Goal: Answer question/provide support: Share knowledge or assist other users

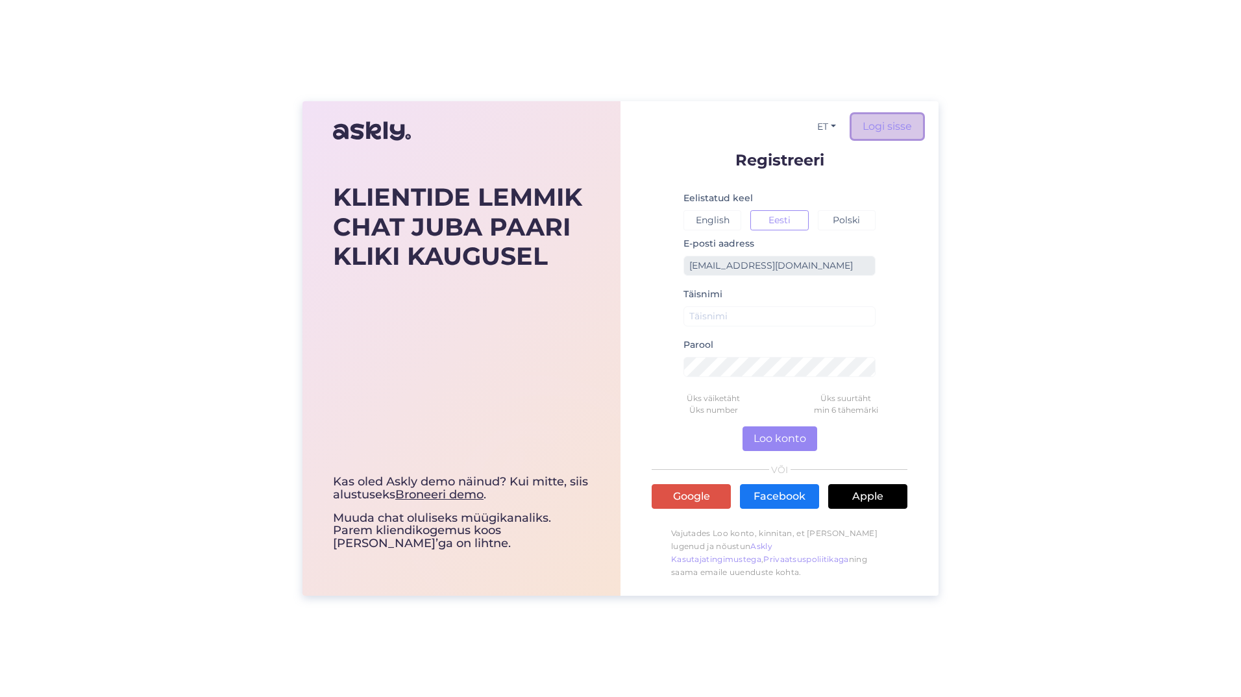
click at [871, 127] on link "Logi sisse" at bounding box center [886, 126] width 71 height 25
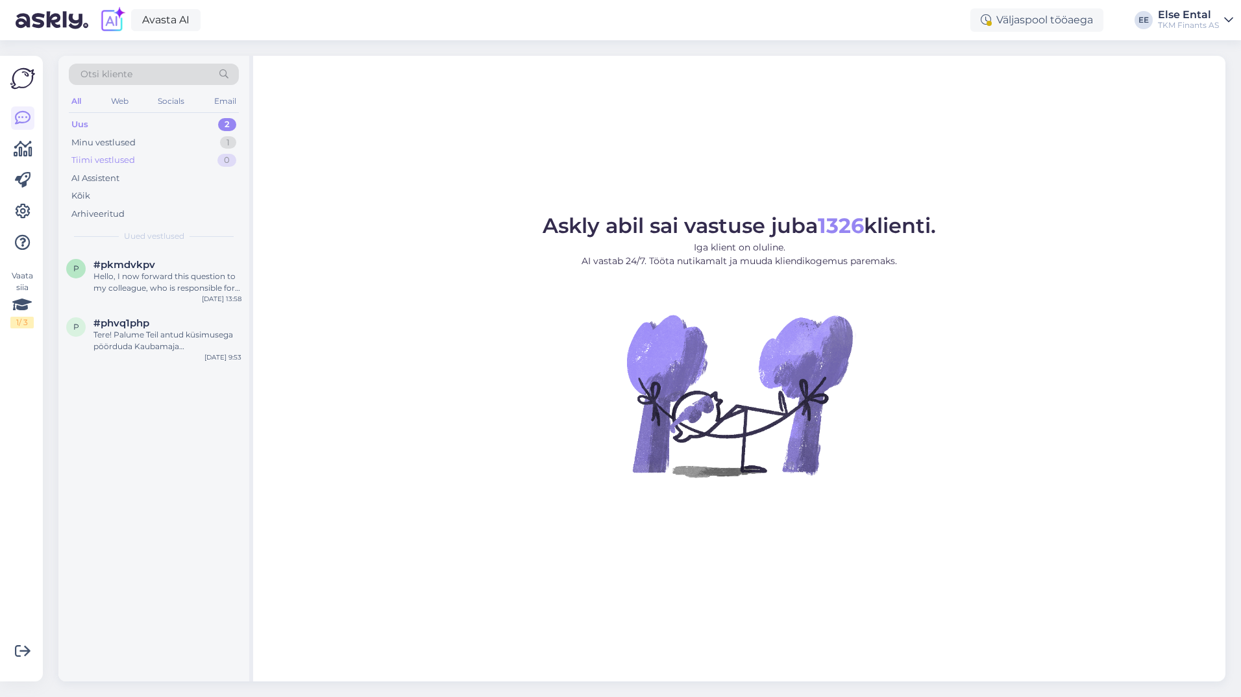
click at [94, 152] on div "Tiimi vestlused 0" at bounding box center [154, 160] width 170 height 18
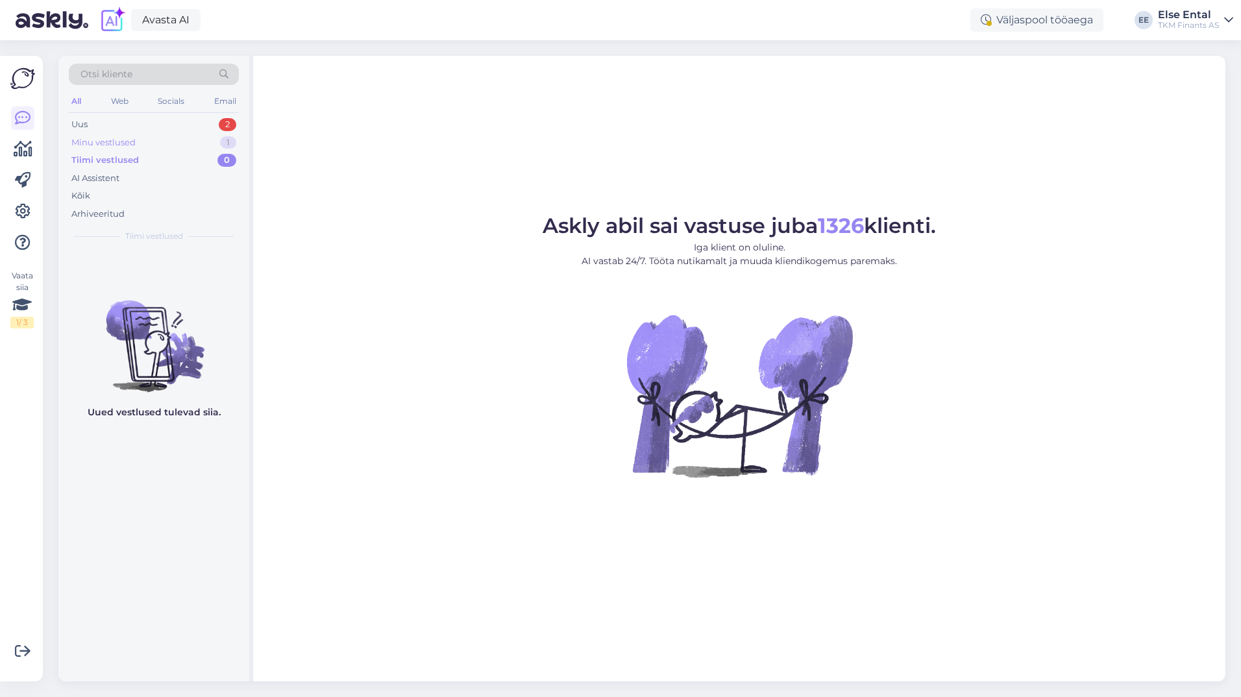
click at [94, 141] on div "Minu vestlused" at bounding box center [103, 142] width 64 height 13
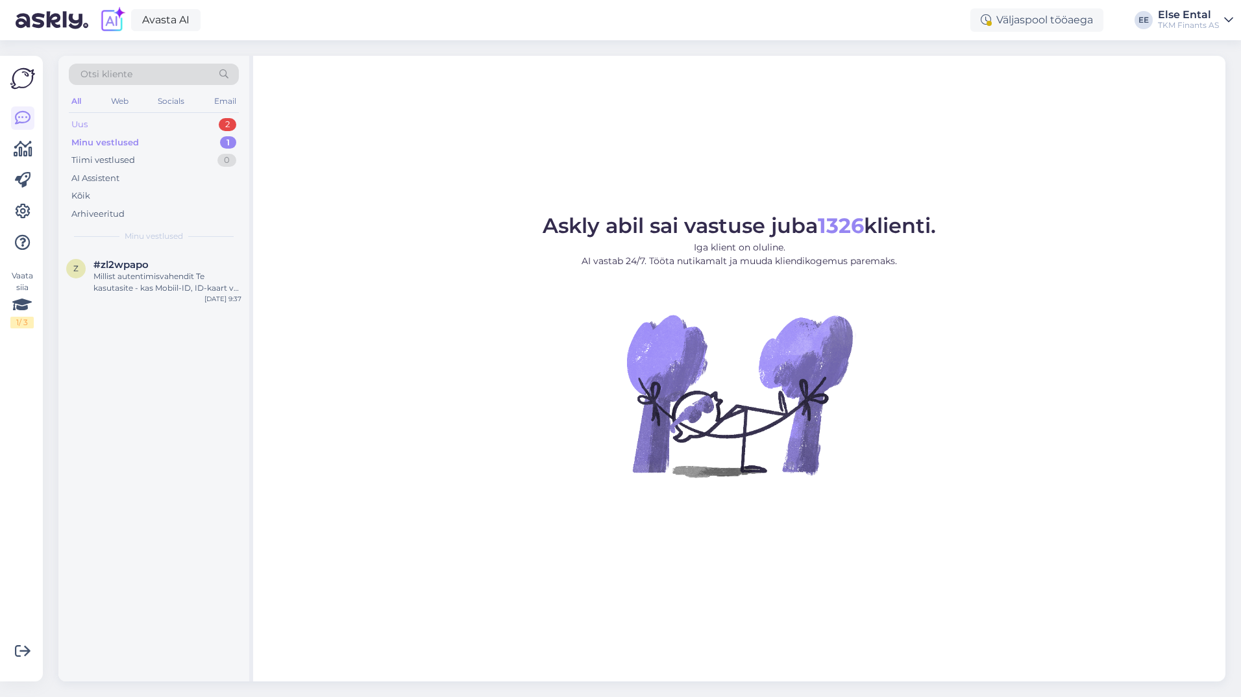
click at [84, 123] on div "Uus" at bounding box center [79, 124] width 16 height 13
click at [158, 327] on div "#phvq1php" at bounding box center [167, 323] width 148 height 12
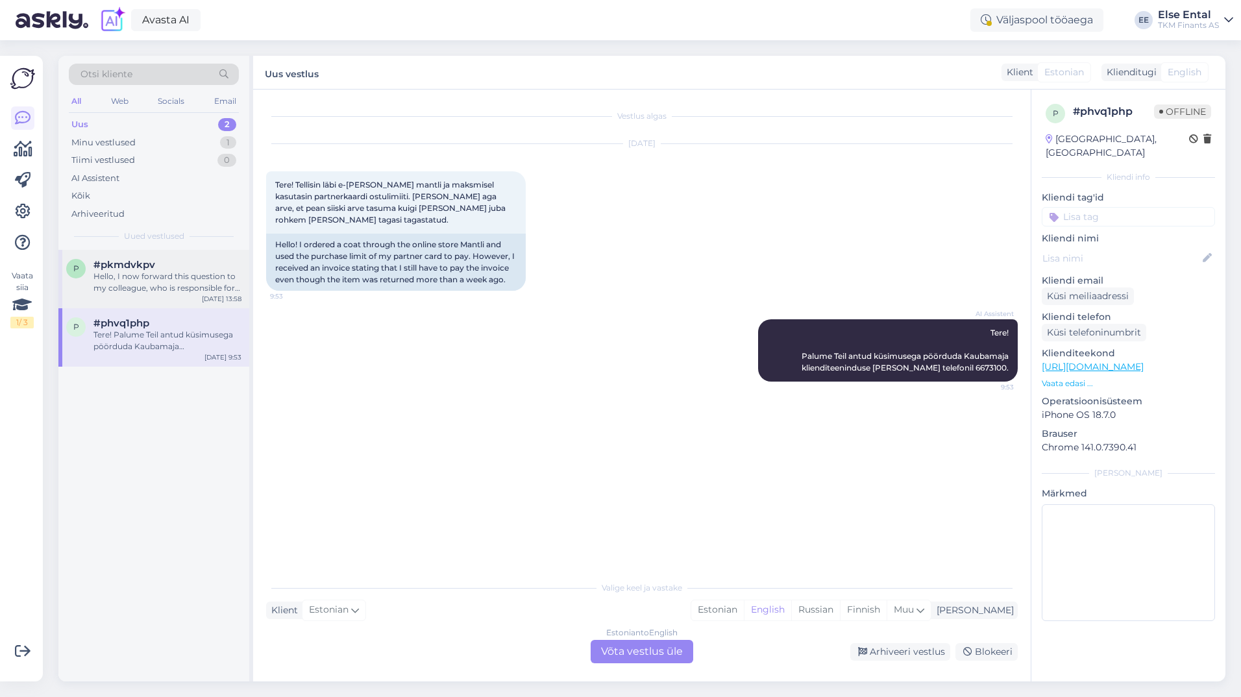
click at [122, 278] on div "Hello, I now forward this question to my colleague, who is responsible for this…" at bounding box center [167, 282] width 148 height 23
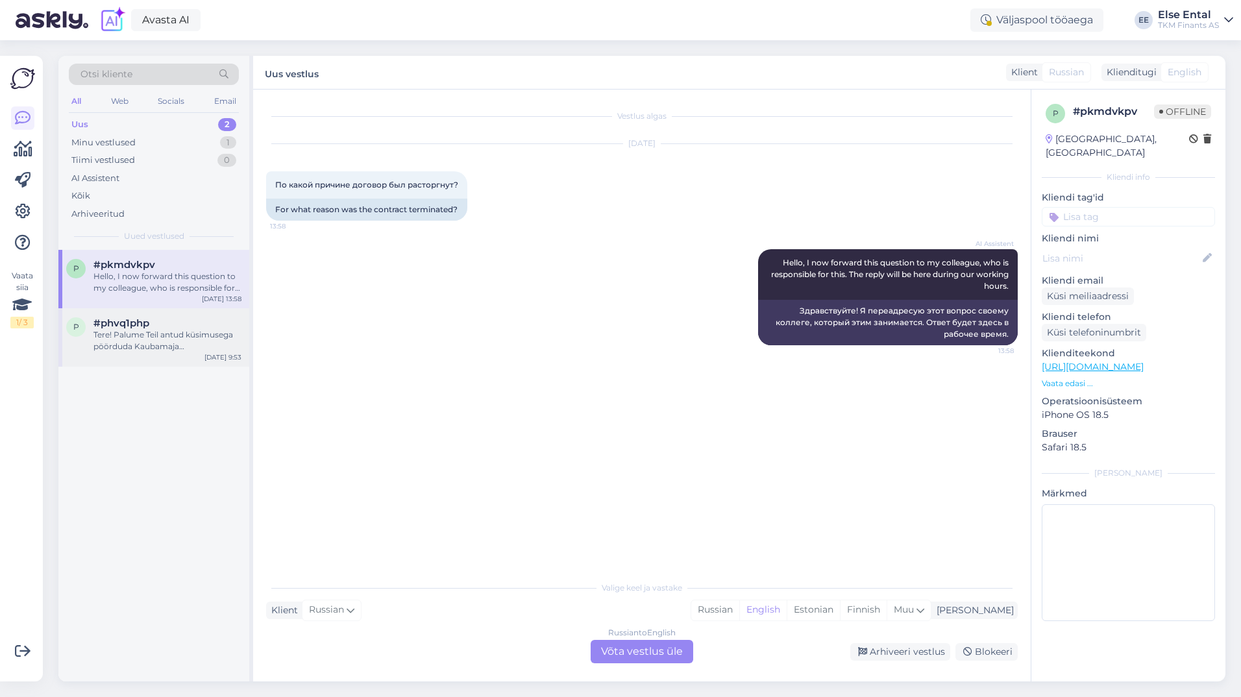
click at [161, 335] on div "Tere! Palume Teil antud küsimusega pöörduda Kaubamaja klienditeeninduse [PERSON…" at bounding box center [167, 340] width 148 height 23
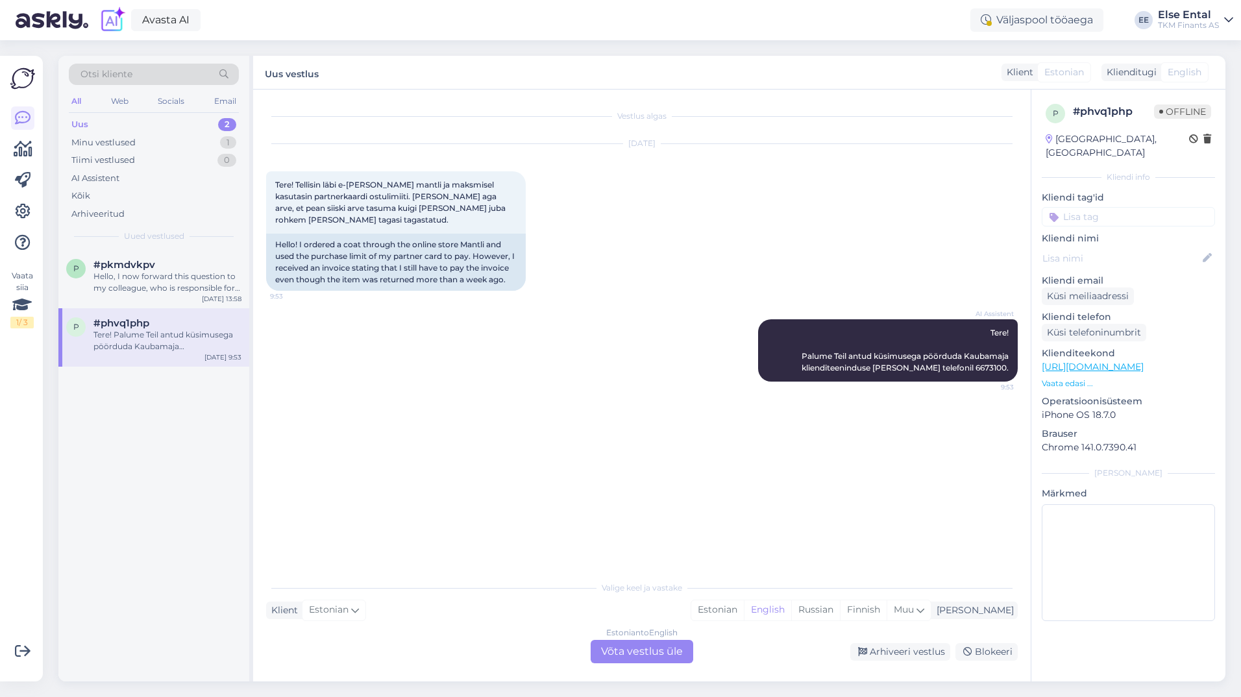
click at [626, 644] on div "Estonian to English Võta vestlus üle" at bounding box center [642, 651] width 103 height 23
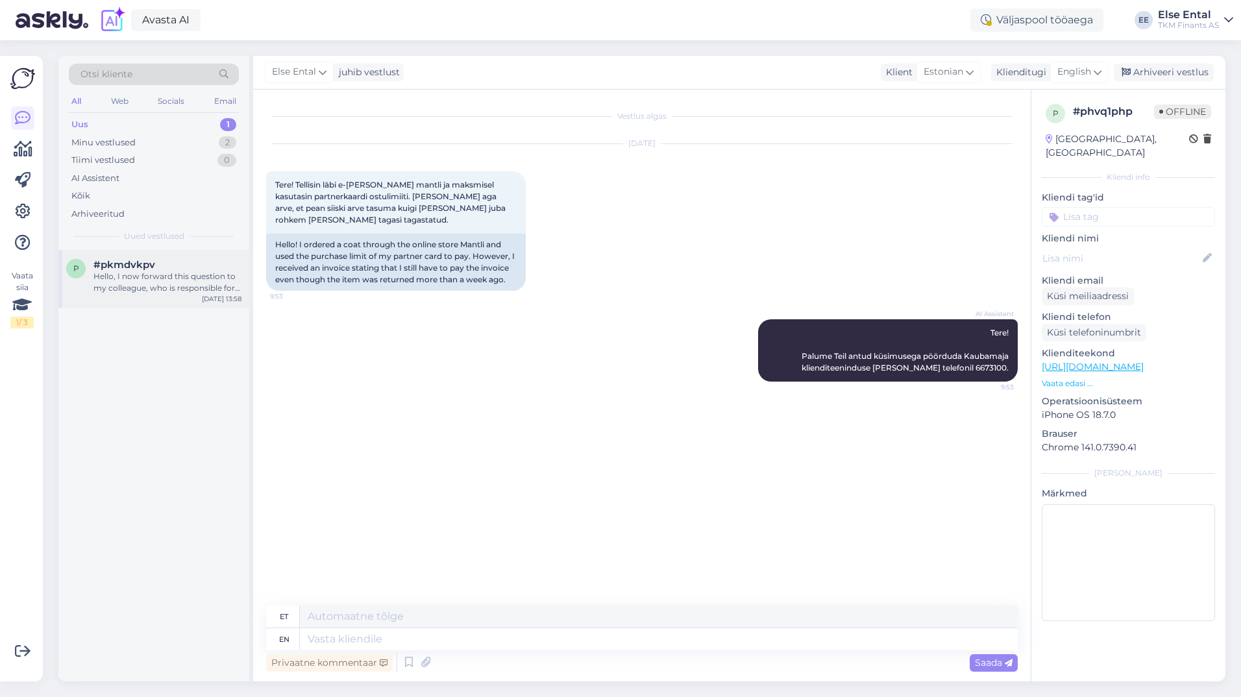
click at [119, 268] on span "#pkmdvkpv" at bounding box center [124, 265] width 62 height 12
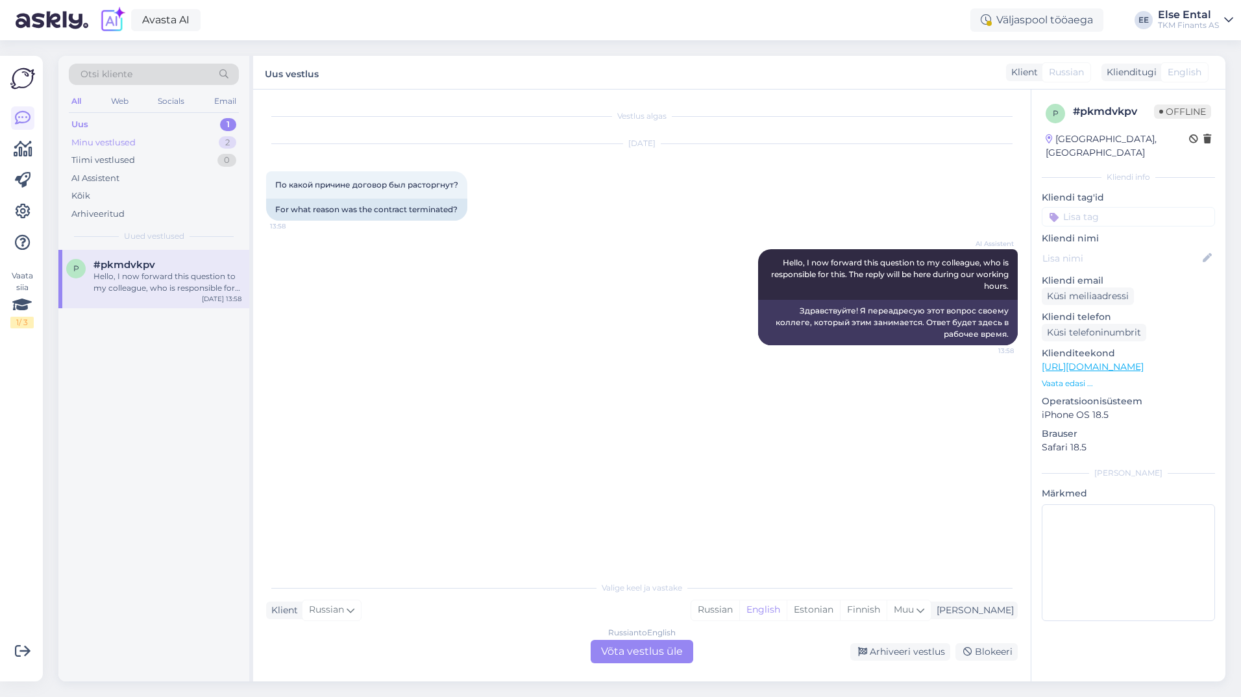
click at [149, 147] on div "Minu vestlused 2" at bounding box center [154, 143] width 170 height 18
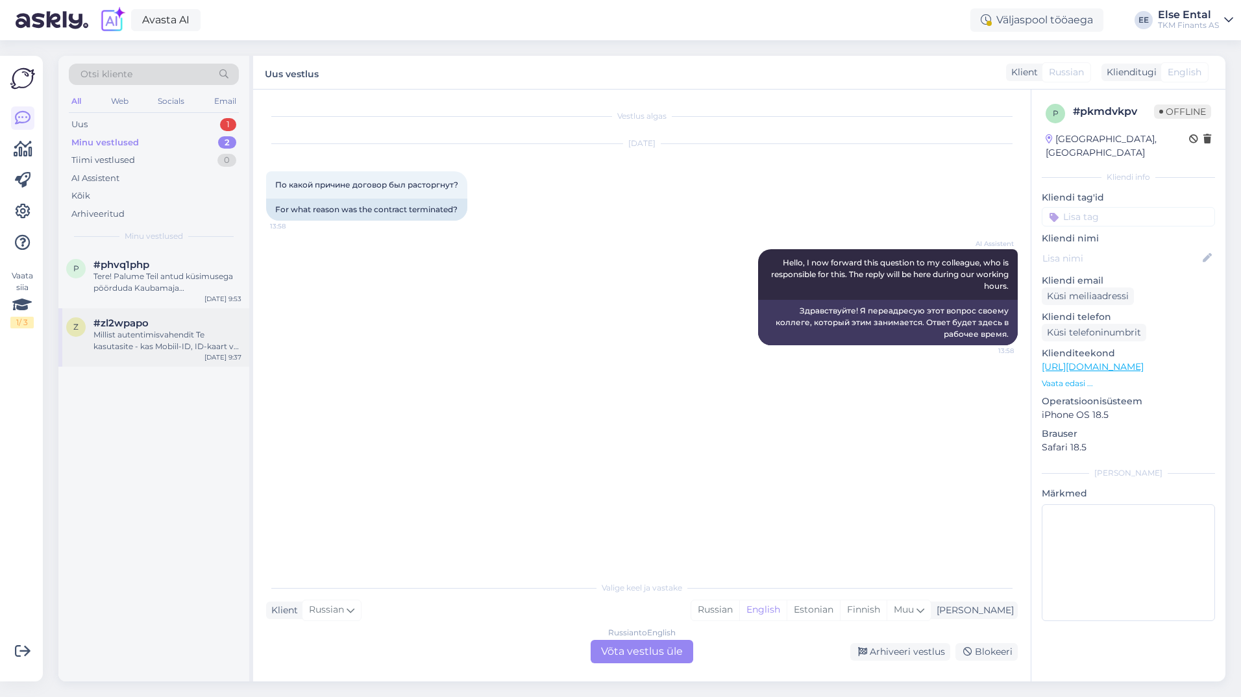
click at [158, 340] on div "Millist autentimisvahendit Te kasutasite - kas Mobiil-ID, ID-kaart või Smart-ID?" at bounding box center [167, 340] width 148 height 23
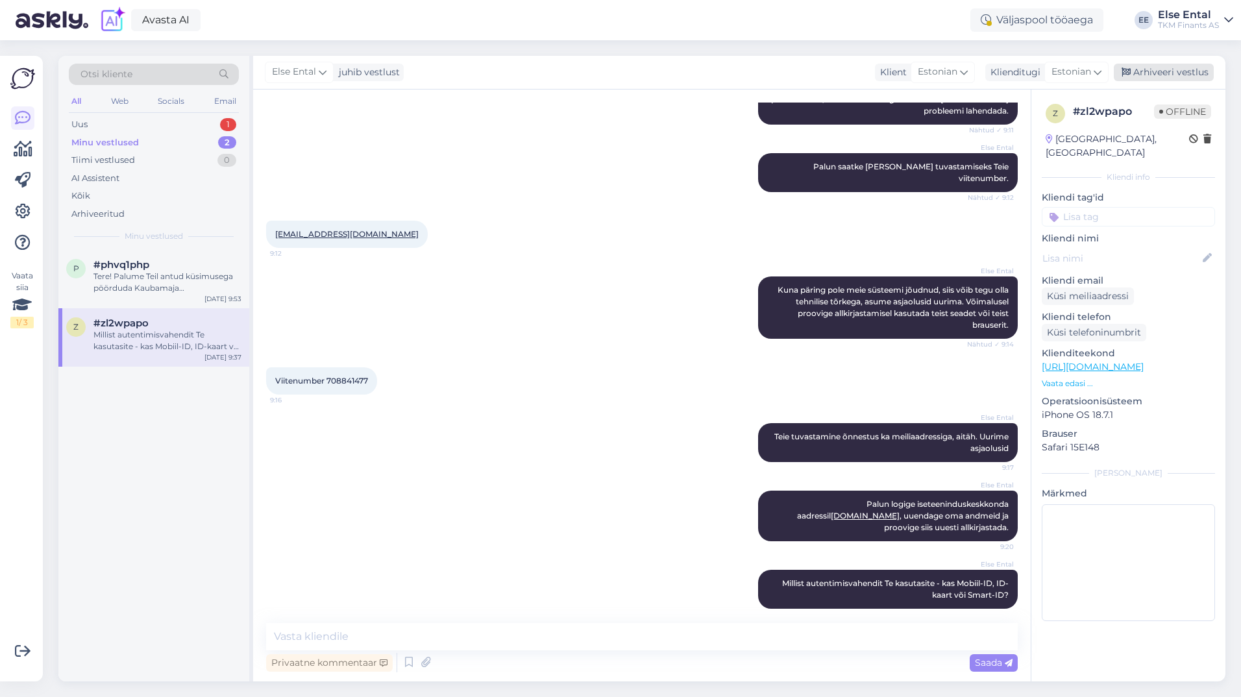
click at [1173, 73] on div "Arhiveeri vestlus" at bounding box center [1164, 73] width 100 height 18
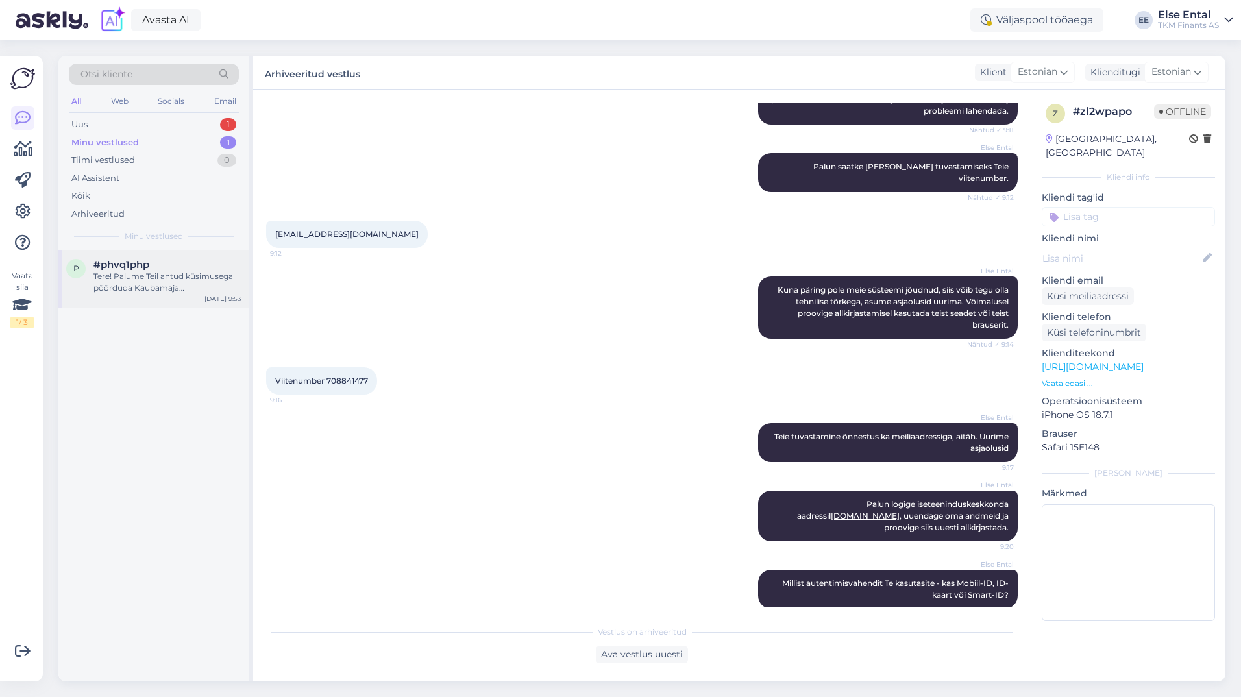
click at [160, 256] on div "p #phvq1php Tere! Palume Teil antud küsimusega pöörduda Kaubamaja klienditeenin…" at bounding box center [153, 279] width 191 height 58
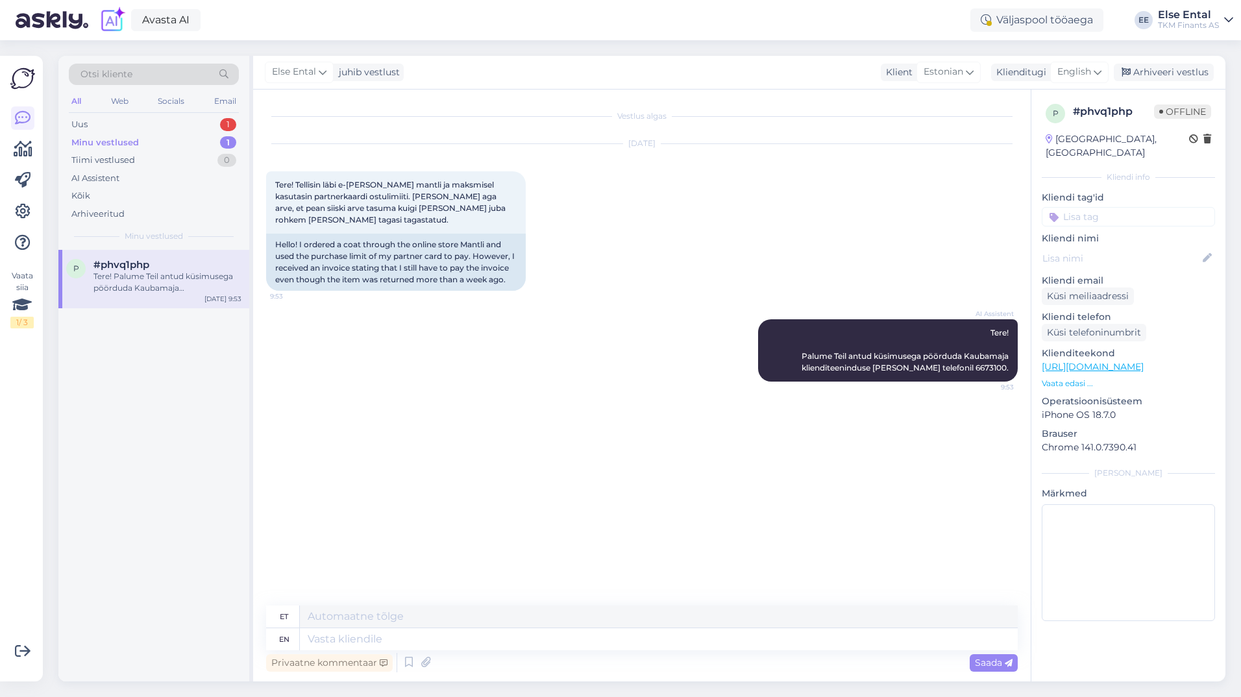
scroll to position [0, 0]
click at [125, 127] on div "Uus 1" at bounding box center [154, 125] width 170 height 18
click at [121, 268] on span "#pkmdvkpv" at bounding box center [124, 265] width 62 height 12
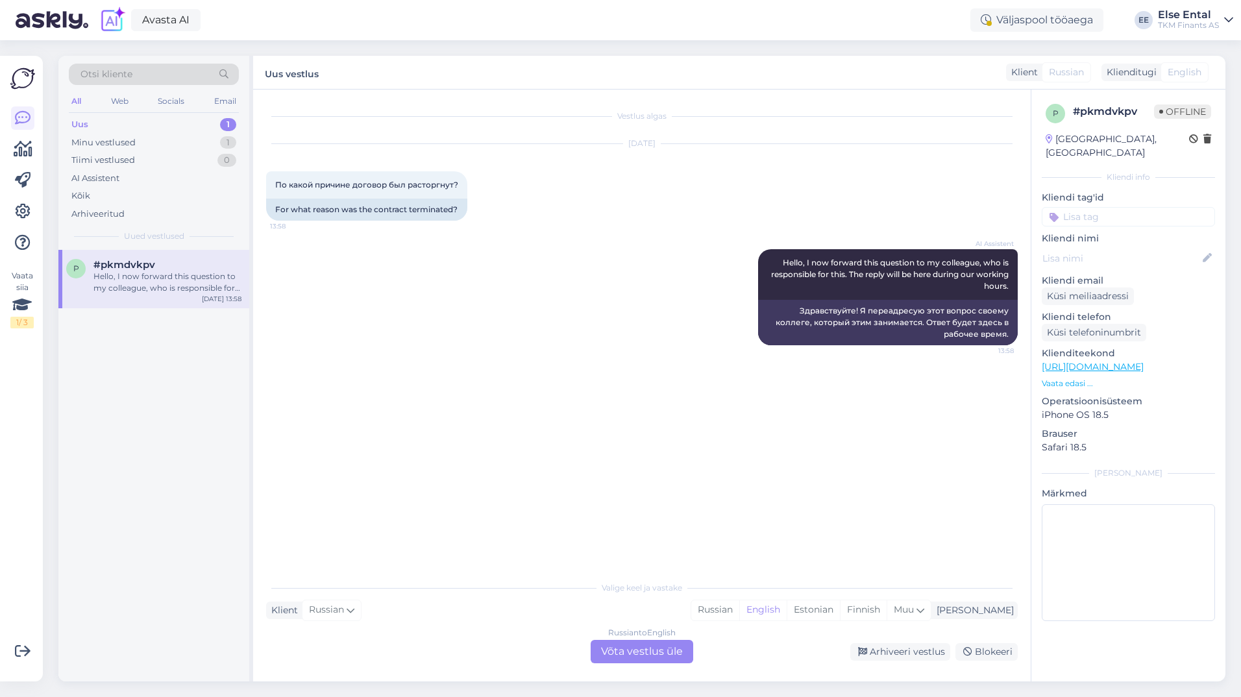
click at [632, 643] on div "Russian to English Võta vestlus üle" at bounding box center [642, 651] width 103 height 23
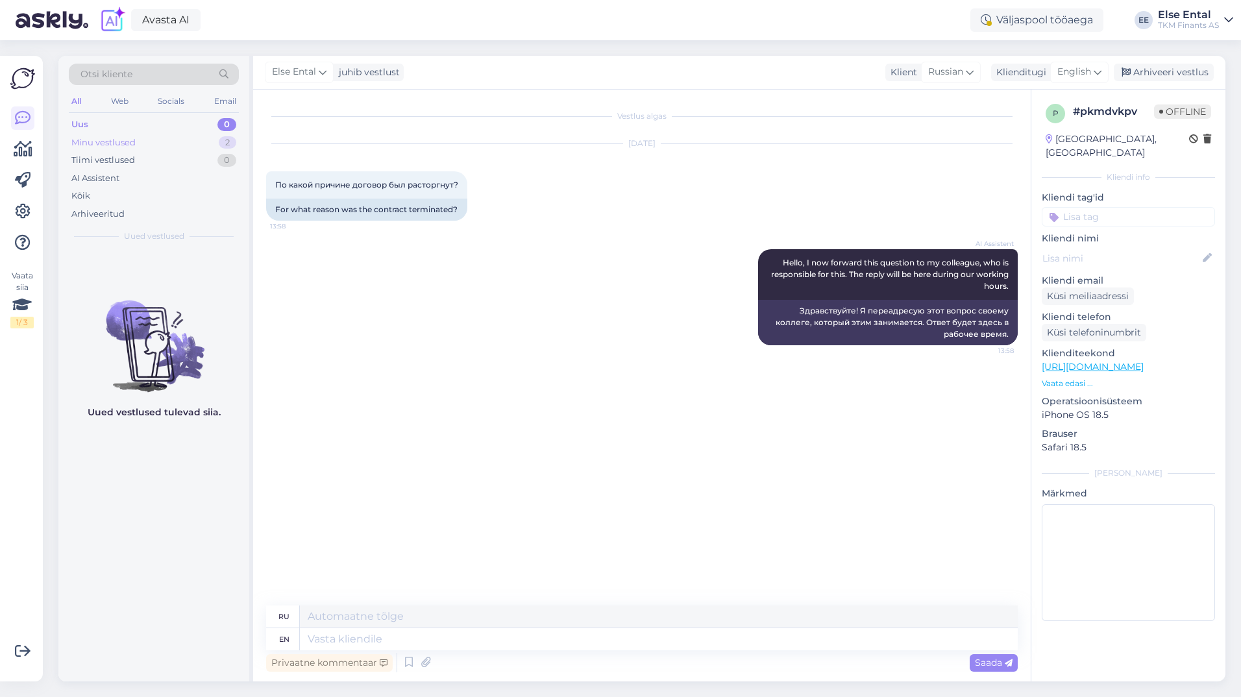
click at [136, 134] on div "Uus 0 Minu vestlused 2 Tiimi vestlused 0 AI Assistent Kõik Arhiveeritud" at bounding box center [154, 169] width 170 height 107
click at [1073, 73] on span "English" at bounding box center [1074, 72] width 34 height 14
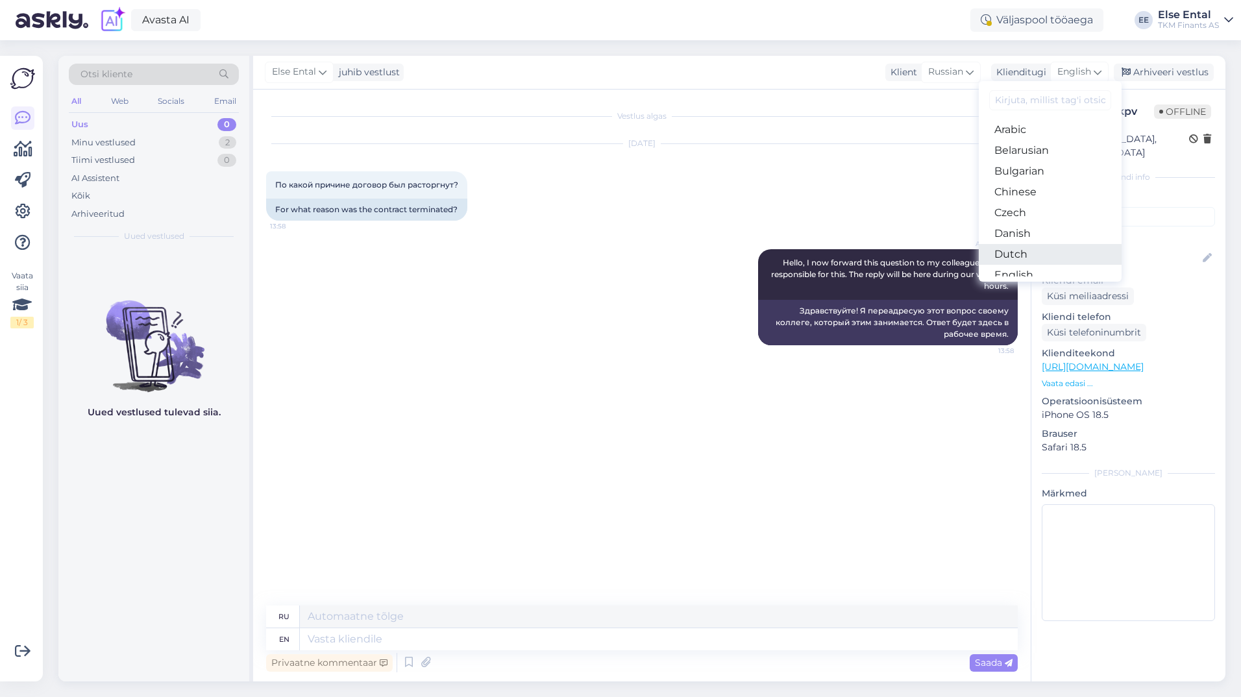
scroll to position [65, 0]
click at [1041, 238] on link "Estonian" at bounding box center [1050, 231] width 143 height 21
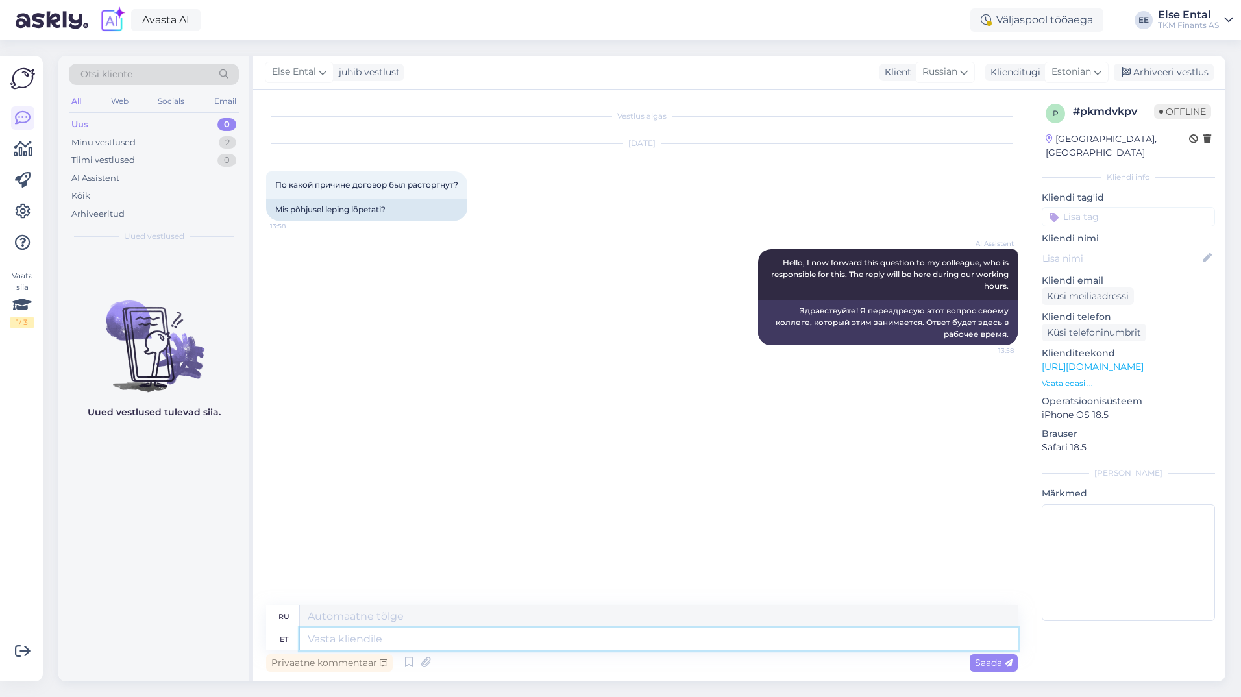
click at [461, 643] on textarea at bounding box center [659, 639] width 718 height 22
click at [404, 667] on icon at bounding box center [409, 662] width 16 height 19
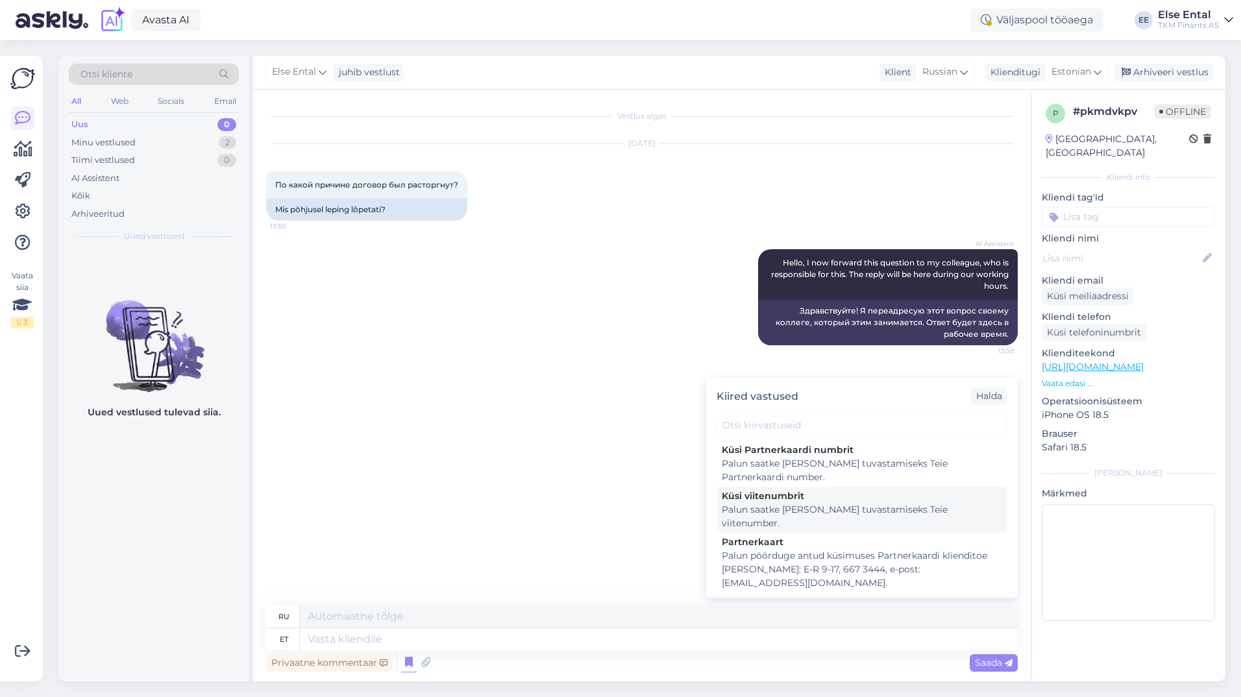
click at [748, 509] on div "Palun saatke [PERSON_NAME] tuvastamiseks Teie viitenumber." at bounding box center [862, 516] width 280 height 27
type textarea "Пожалуйста, пришлите нам свой регистрационный номер, чтобы мы могли вас идентиф…"
type textarea "Palun saatke [PERSON_NAME] tuvastamiseks Teie viitenumber."
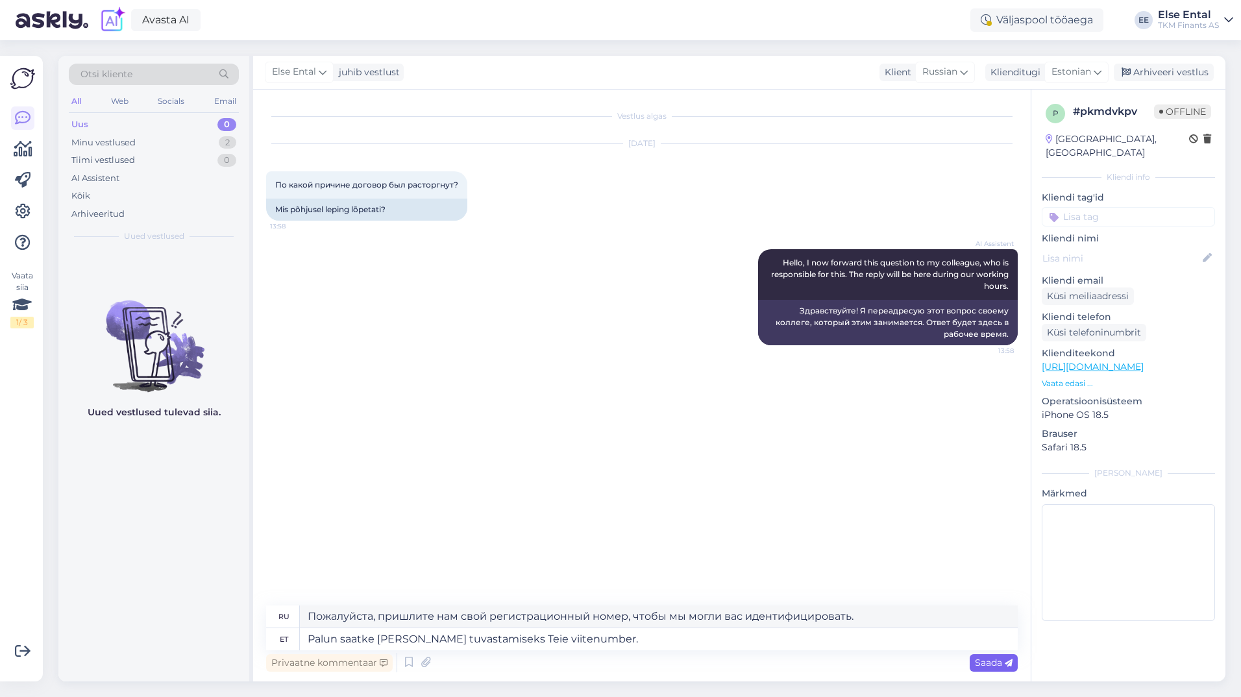
click at [1008, 660] on icon at bounding box center [1009, 663] width 8 height 8
